Goal: Task Accomplishment & Management: Manage account settings

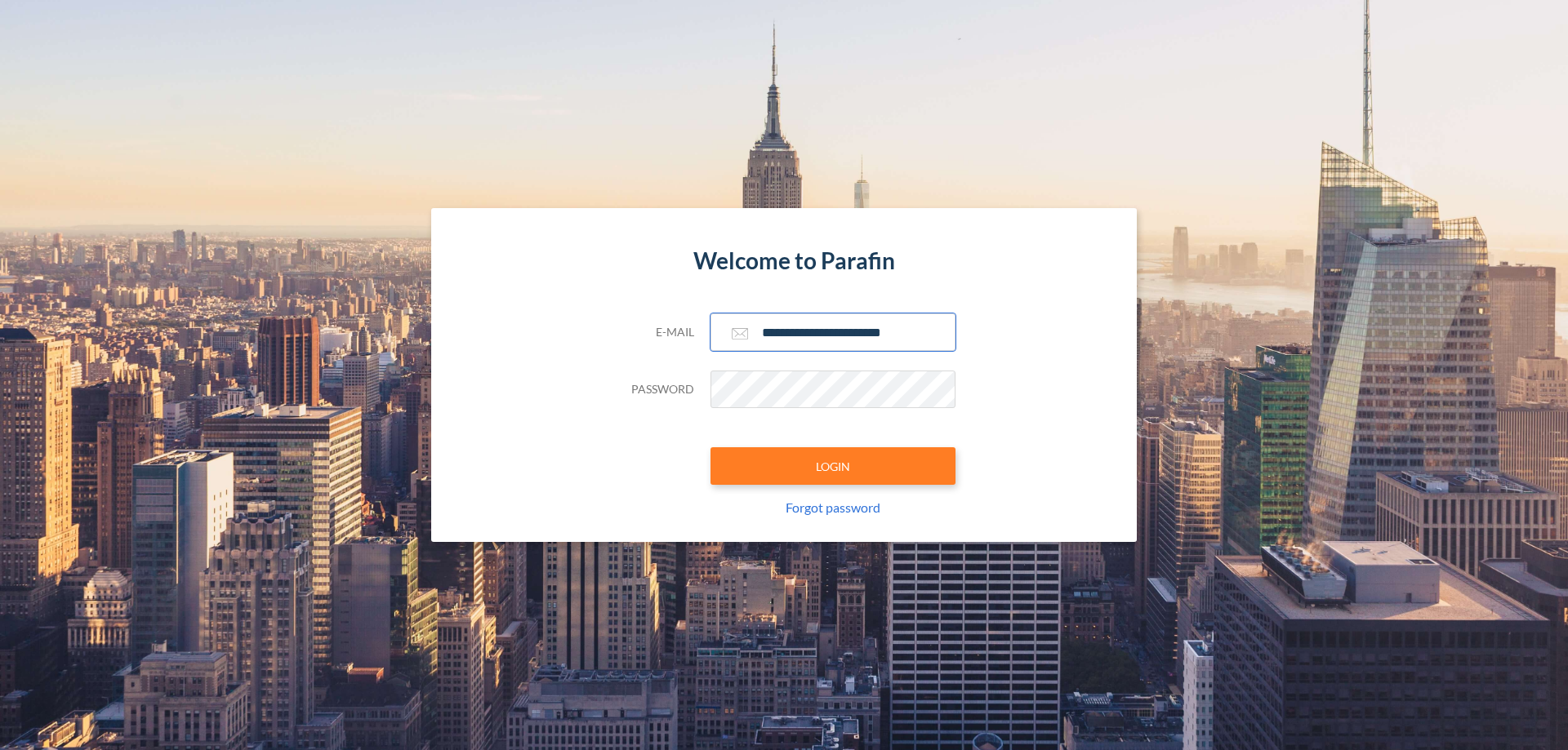
type input "**********"
click at [833, 467] on button "LOGIN" at bounding box center [832, 466] width 245 height 37
